Goal: Task Accomplishment & Management: Manage account settings

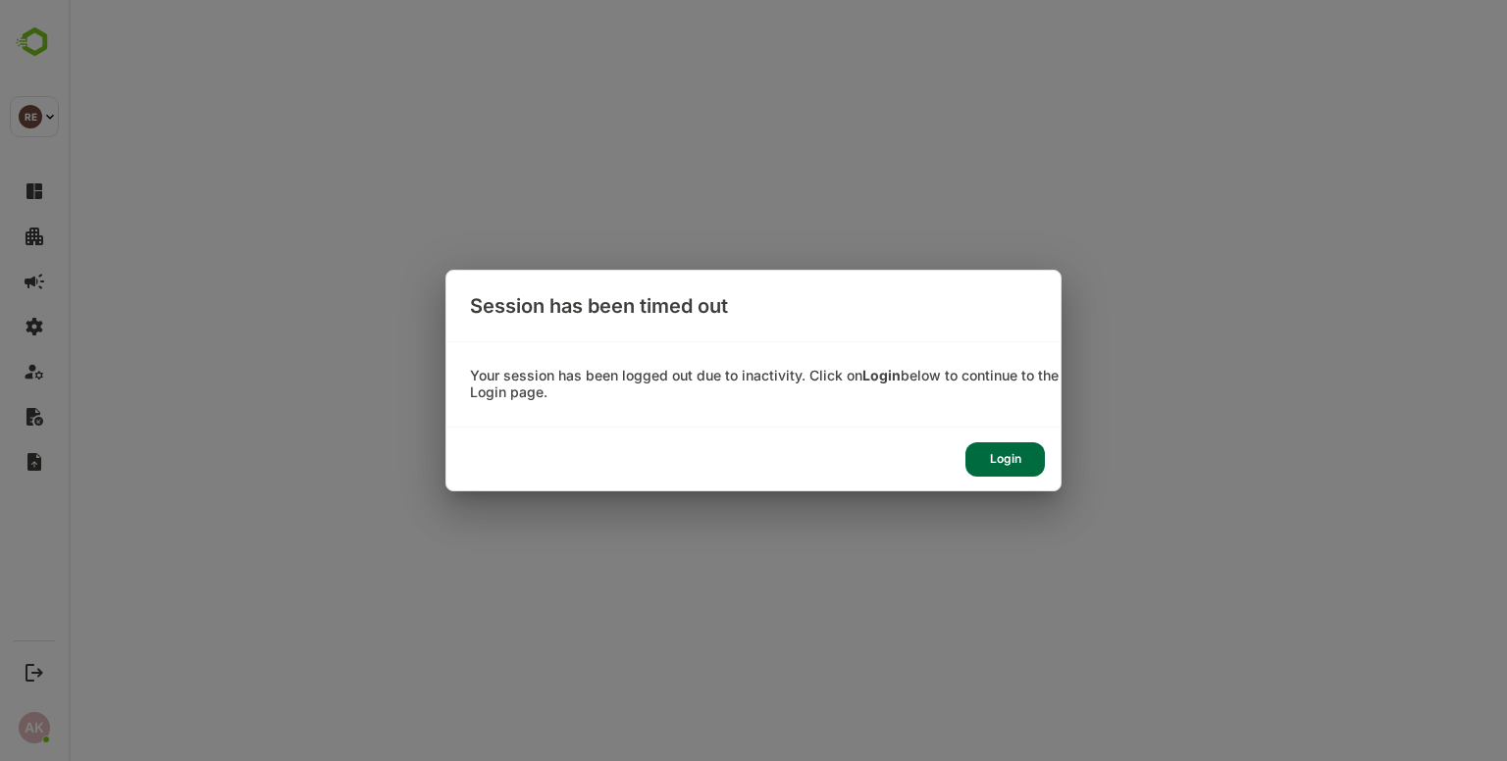
click at [986, 453] on div "Login" at bounding box center [1005, 460] width 79 height 34
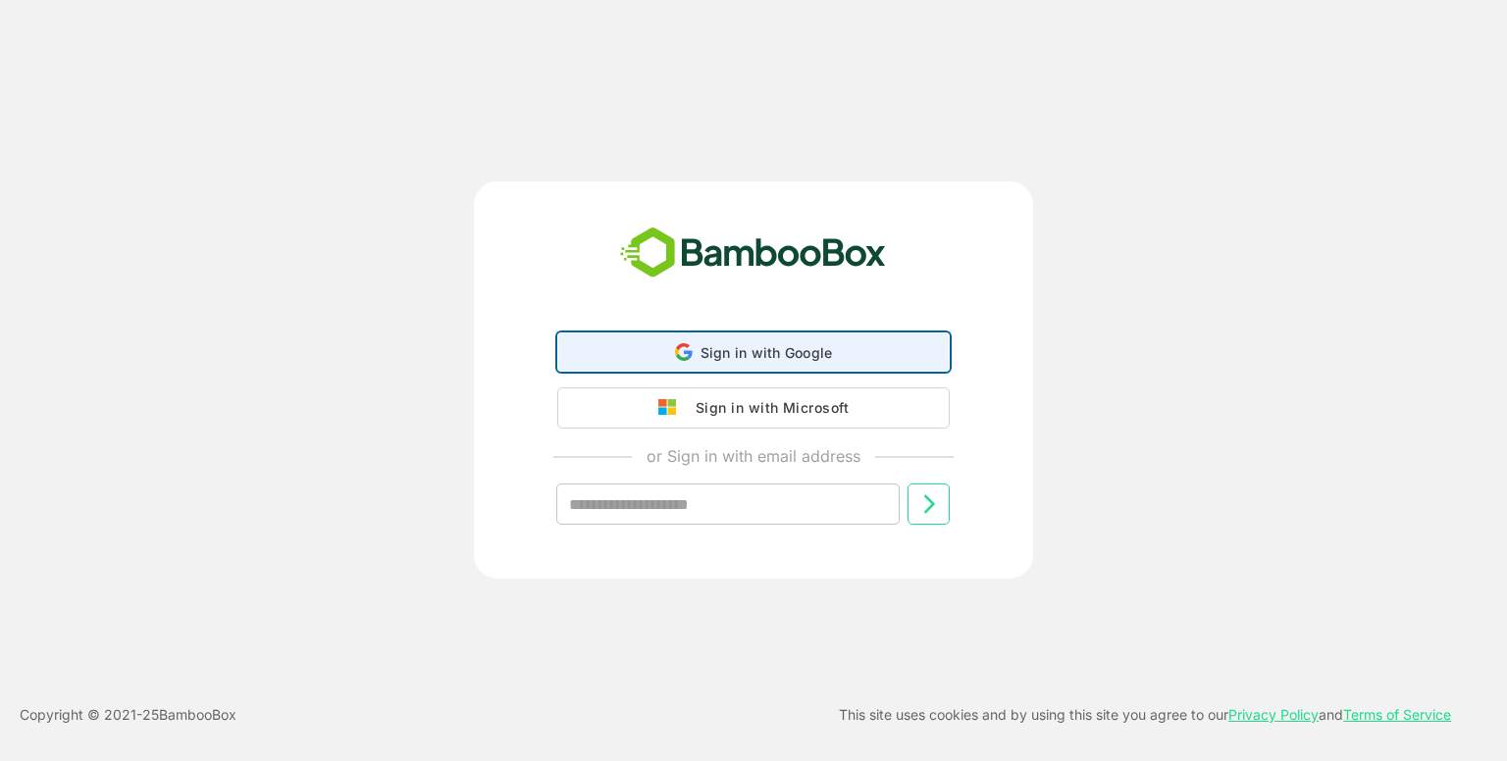
click at [678, 333] on div "Sign in with Google Sign in with Google. Opens in new tab" at bounding box center [753, 352] width 392 height 39
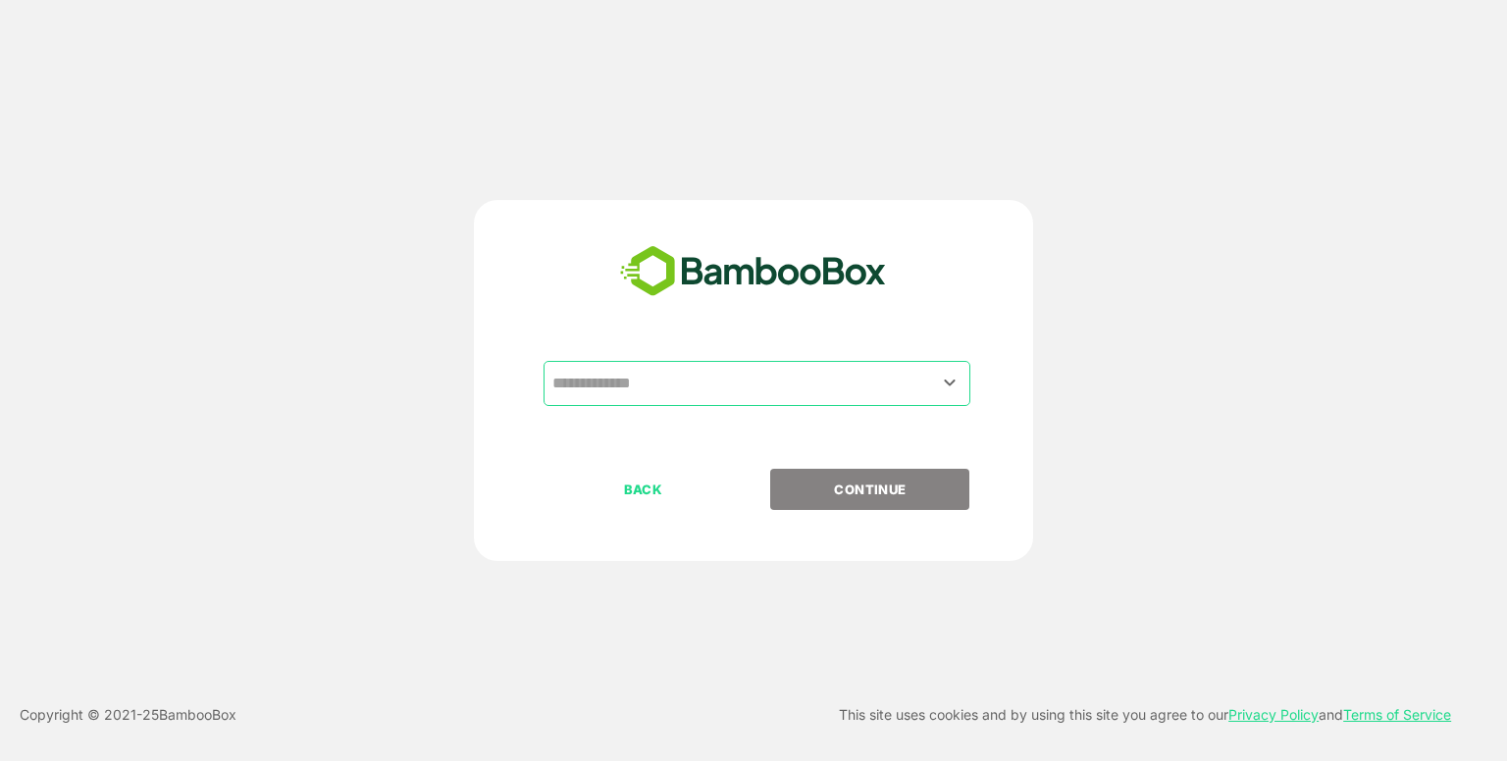
click at [716, 382] on input "text" at bounding box center [757, 383] width 419 height 37
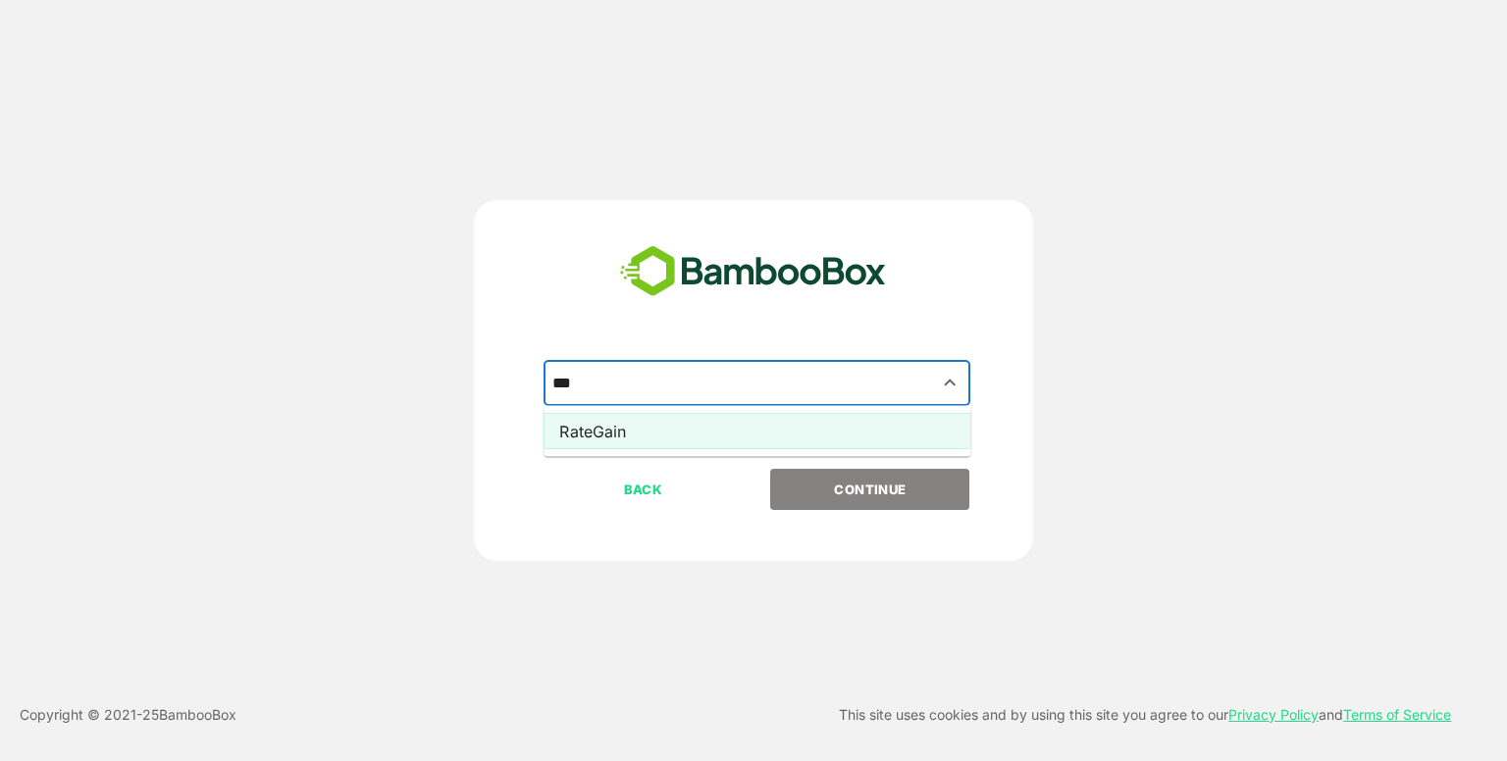
click at [682, 417] on li "RateGain" at bounding box center [757, 431] width 427 height 35
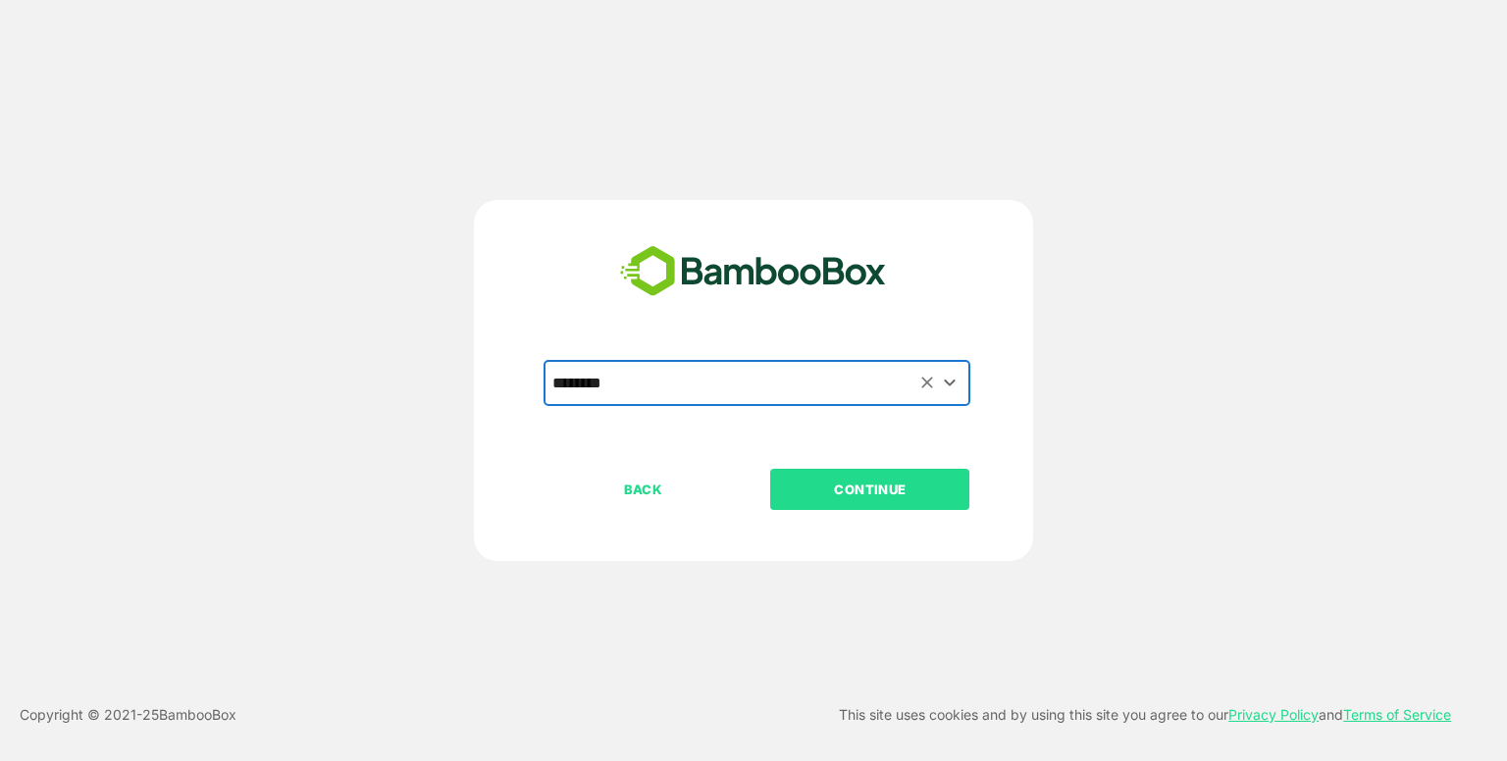
type input "********"
click at [853, 477] on button "CONTINUE" at bounding box center [869, 489] width 199 height 41
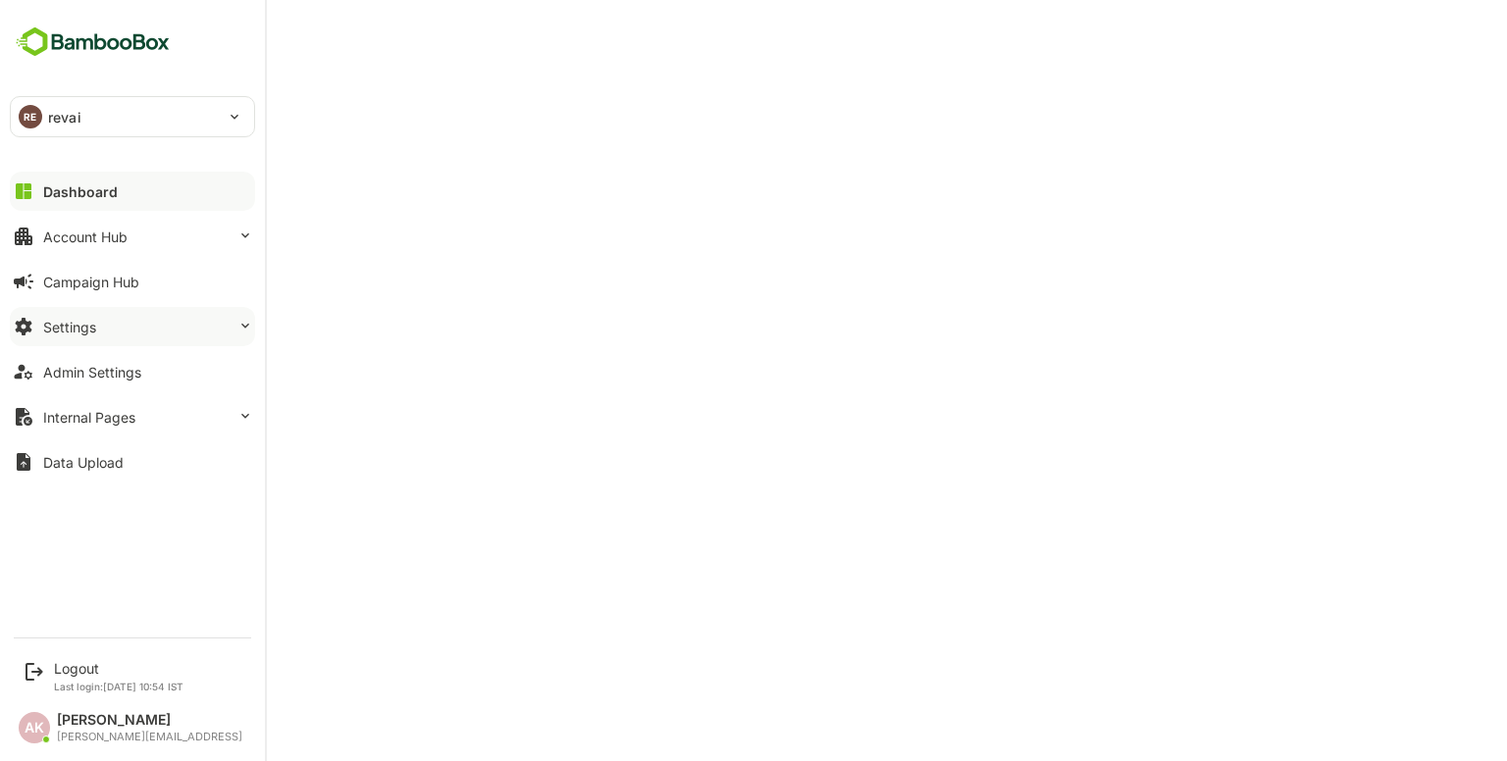
click at [157, 326] on button "Settings" at bounding box center [132, 326] width 245 height 39
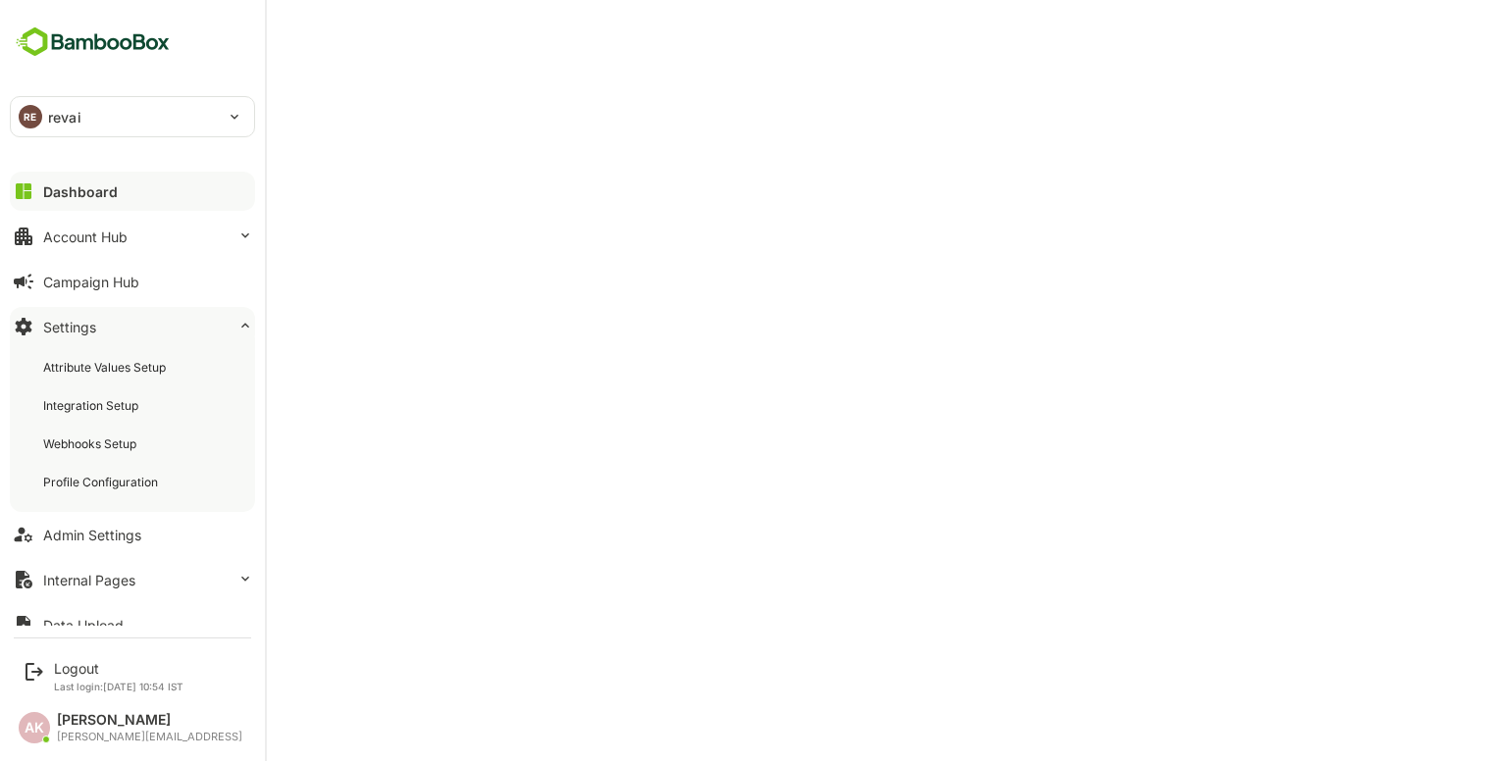
click at [157, 326] on button "Settings" at bounding box center [132, 326] width 245 height 39
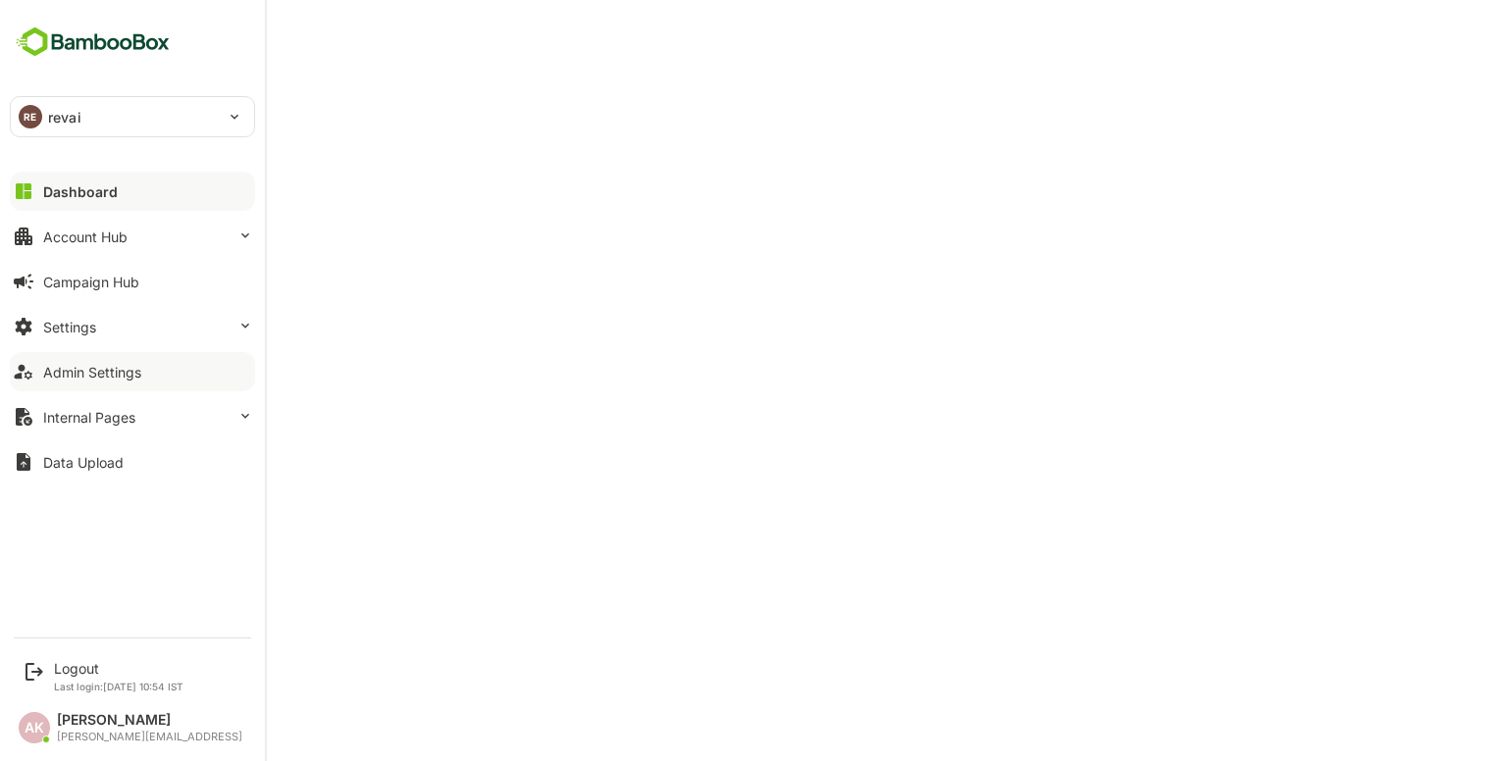
click at [167, 369] on button "Admin Settings" at bounding box center [132, 371] width 245 height 39
